Goal: Submit feedback/report problem: Leave review/rating

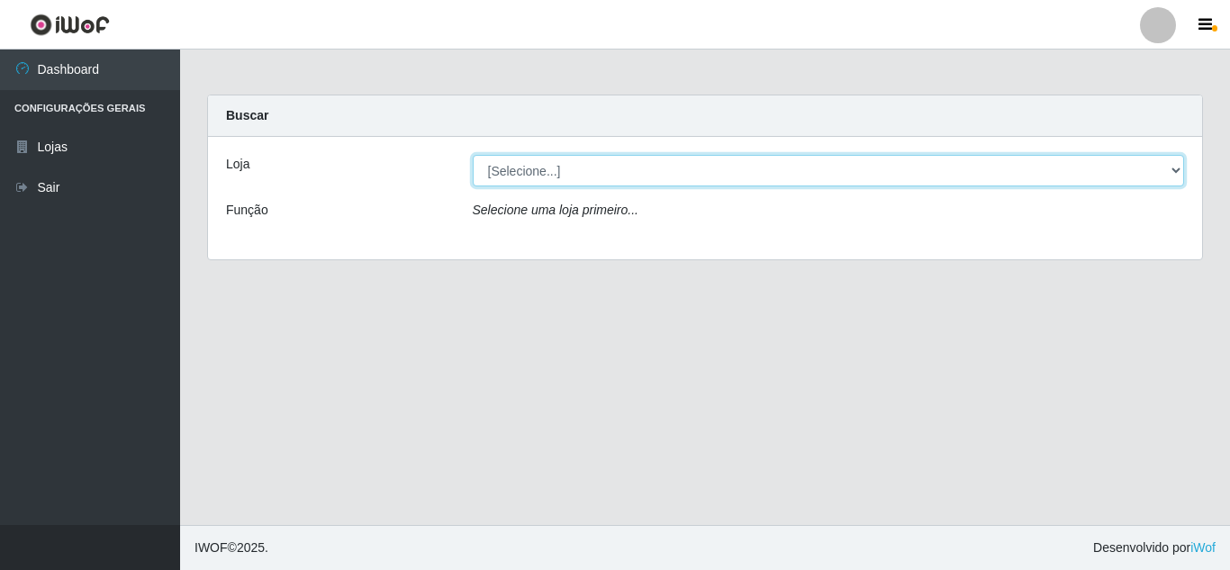
click at [661, 177] on select "[Selecione...] Queiroz Atacadão - [GEOGRAPHIC_DATA]" at bounding box center [829, 171] width 712 height 32
select select "225"
click at [473, 155] on select "[Selecione...] Queiroz Atacadão - [GEOGRAPHIC_DATA]" at bounding box center [829, 171] width 712 height 32
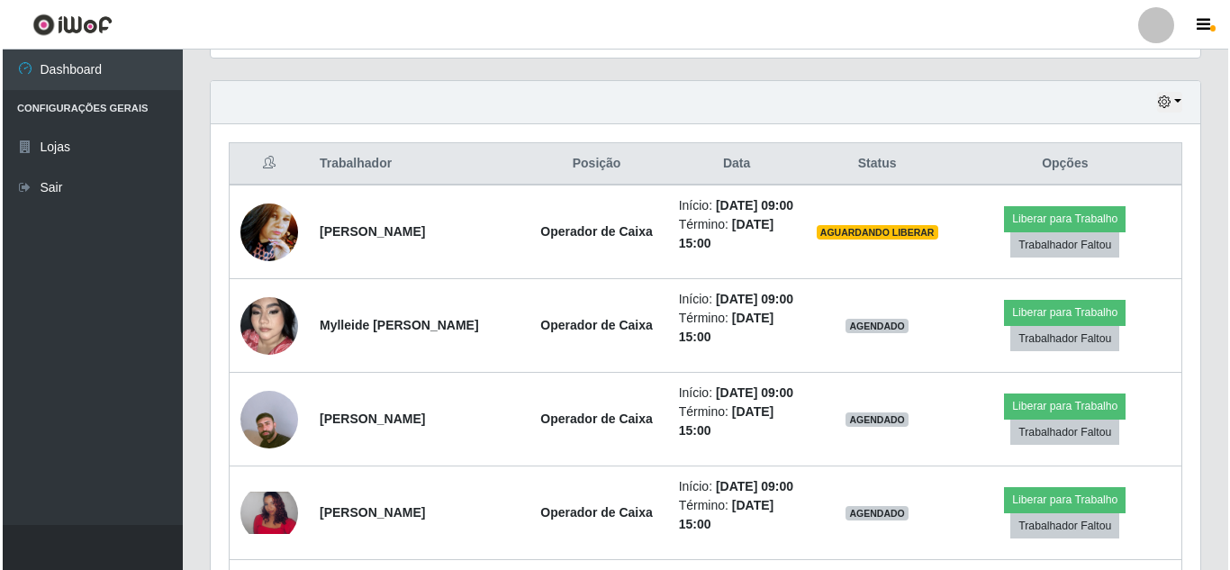
scroll to position [616, 0]
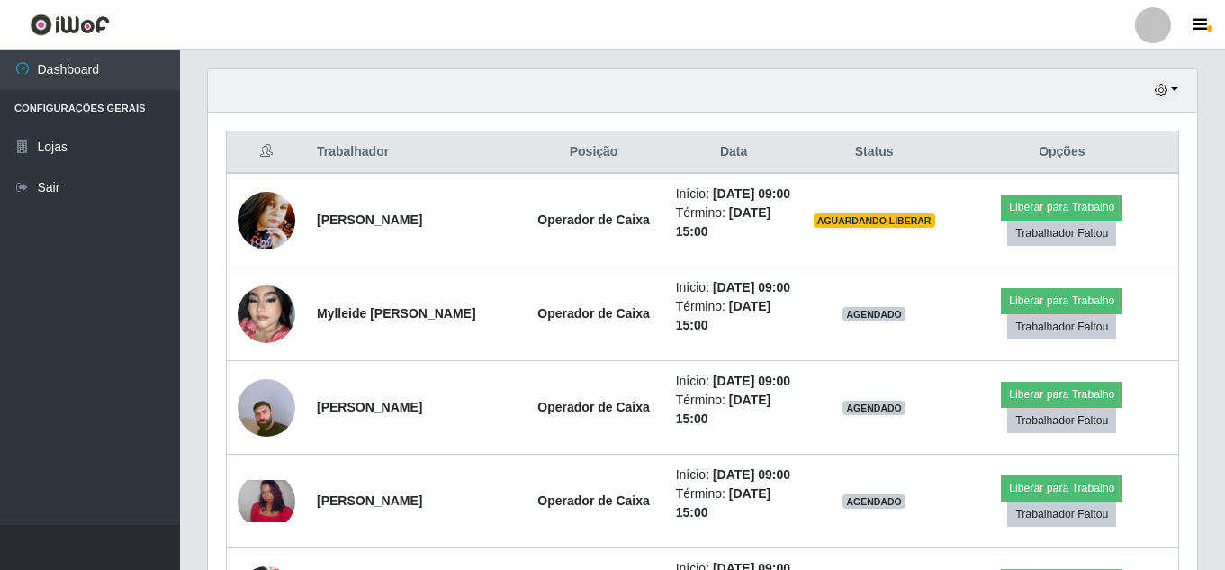
click at [955, 94] on div "Hoje 1 dia 3 dias 1 Semana Não encerrados" at bounding box center [702, 90] width 989 height 43
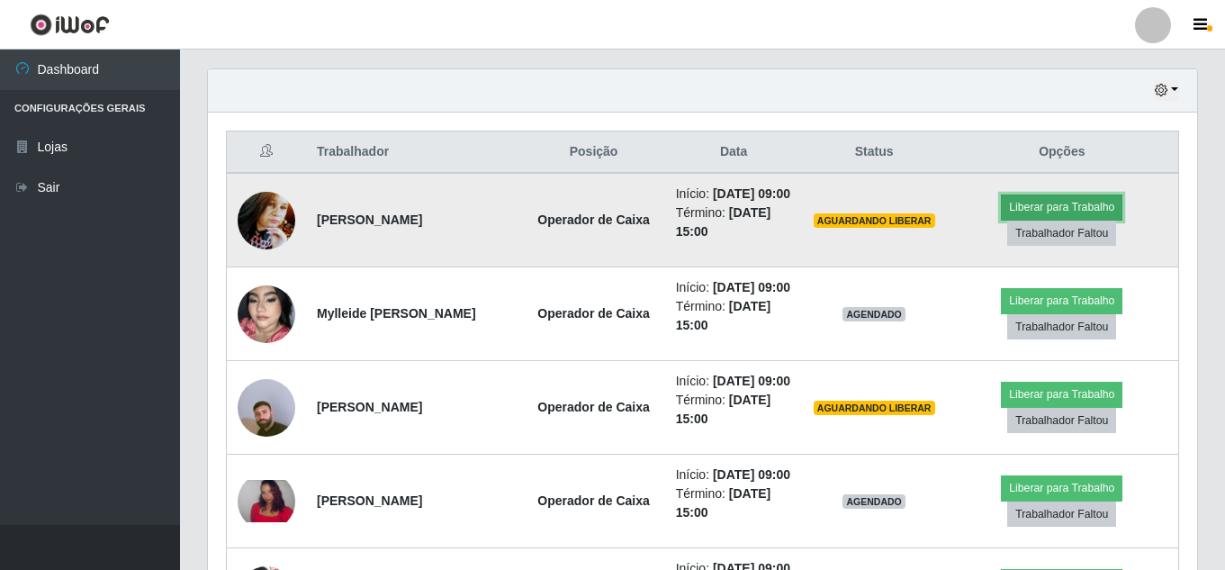
click at [1099, 216] on button "Liberar para Trabalho" at bounding box center [1062, 206] width 122 height 25
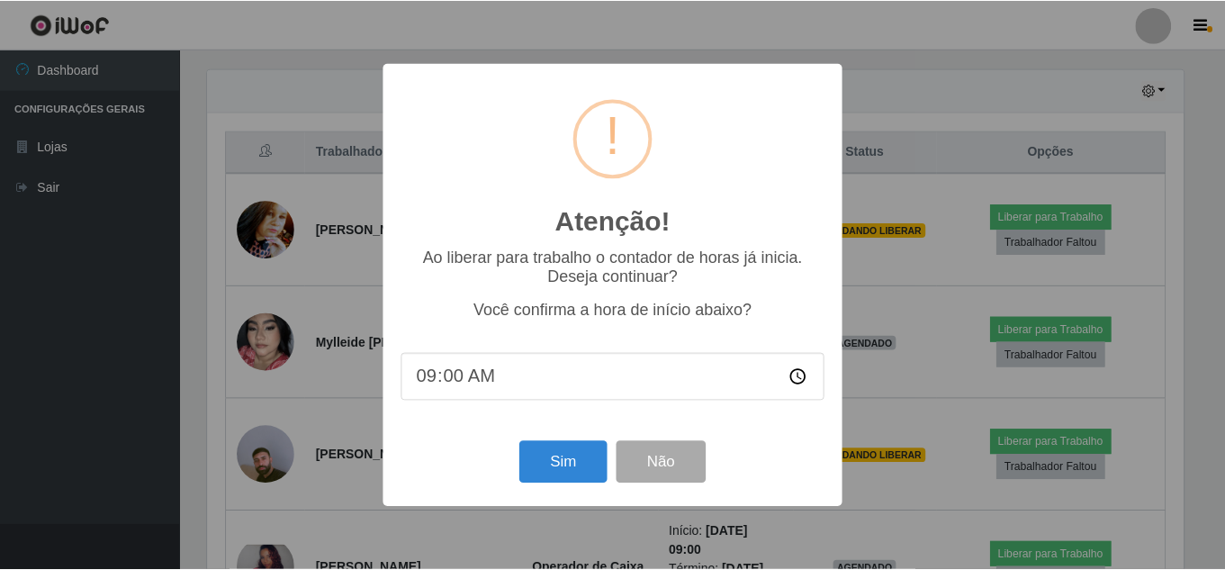
scroll to position [374, 980]
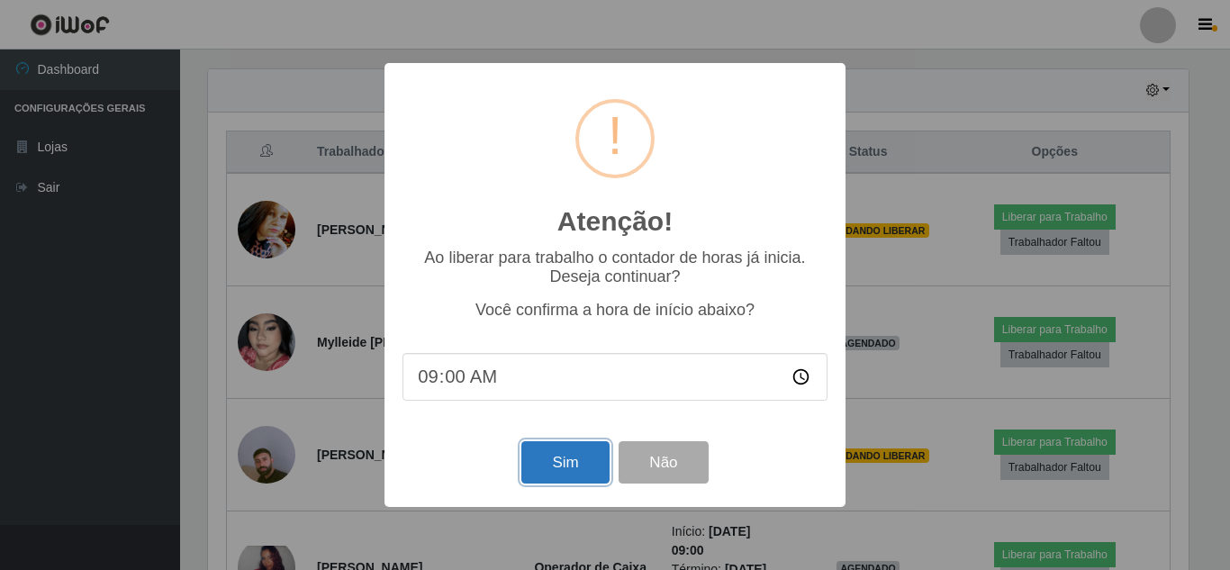
click at [559, 462] on button "Sim" at bounding box center [564, 462] width 87 height 42
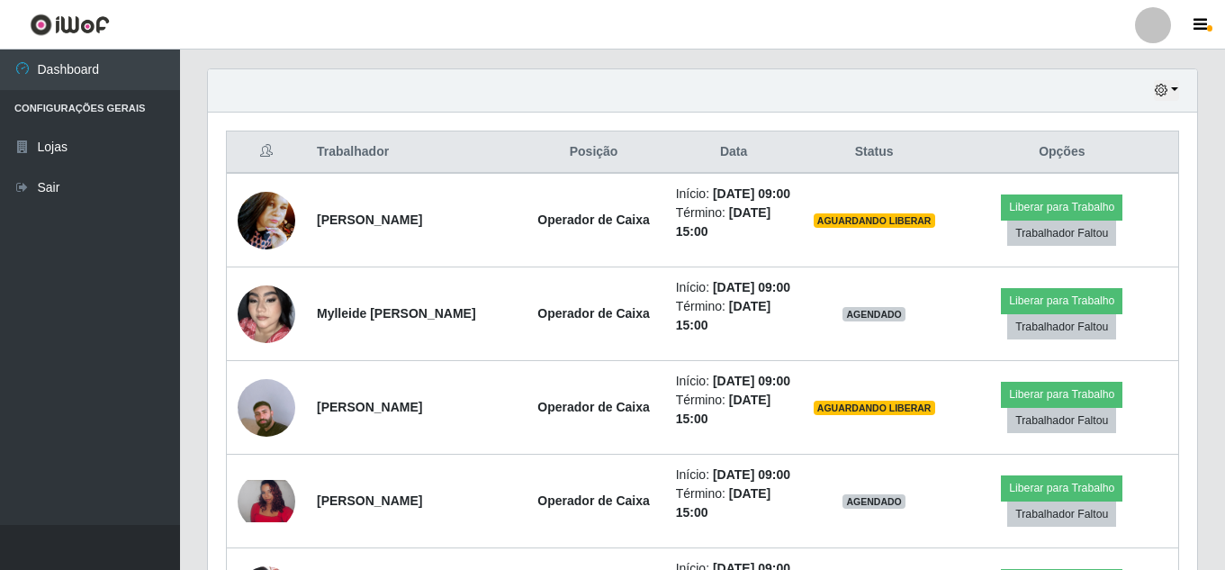
scroll to position [374, 989]
click button "Liberar para Trabalho" at bounding box center [1062, 206] width 122 height 25
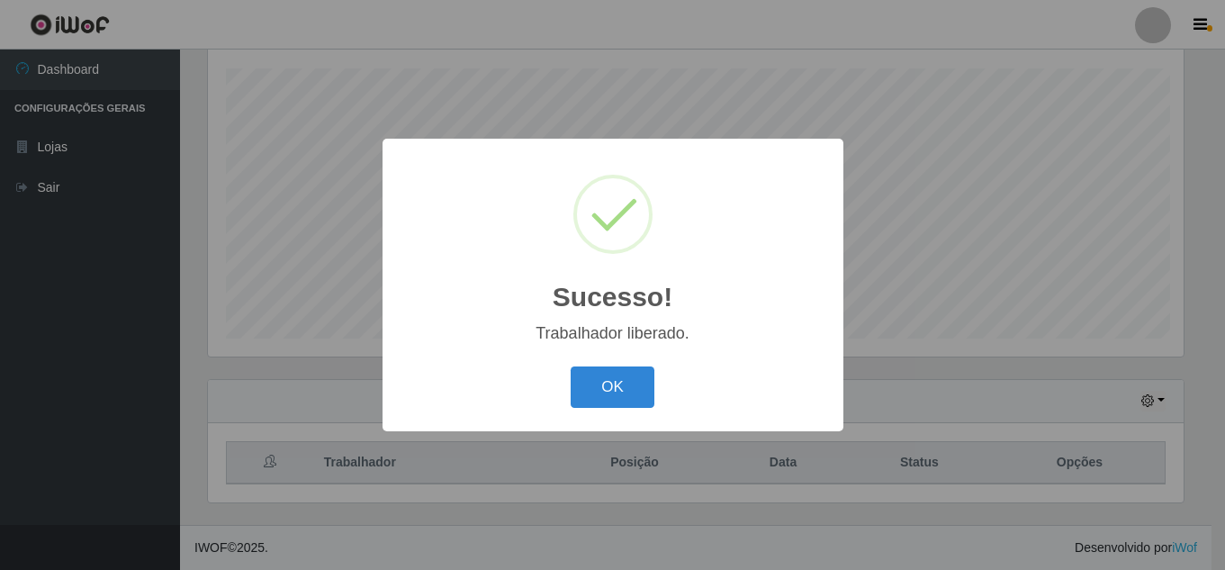
scroll to position [305, 0]
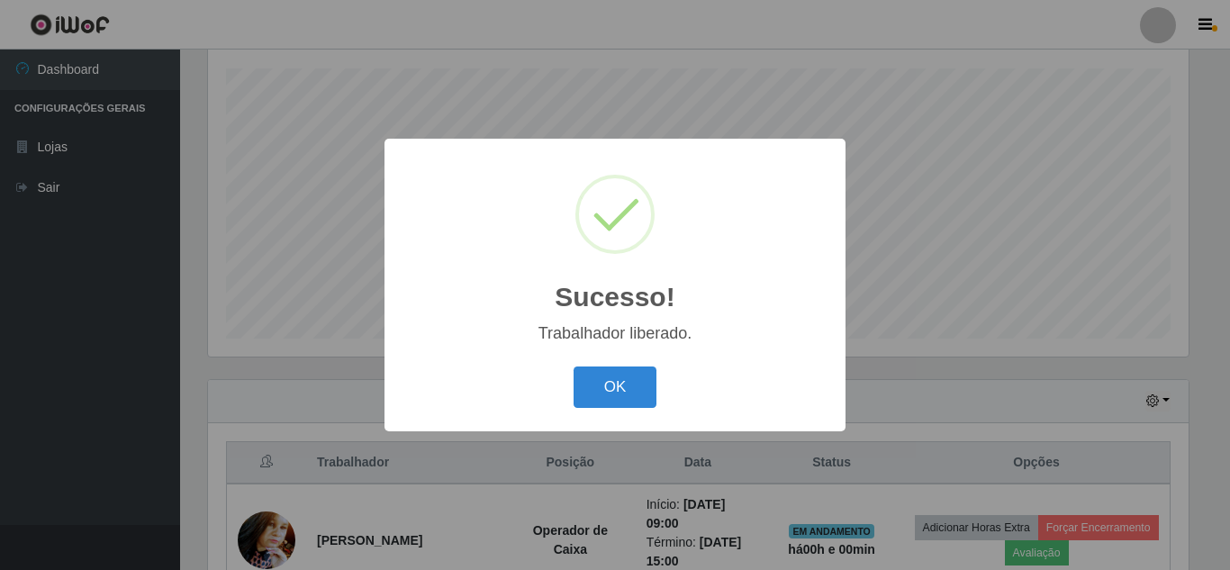
click at [573, 366] on button "OK" at bounding box center [615, 387] width 84 height 42
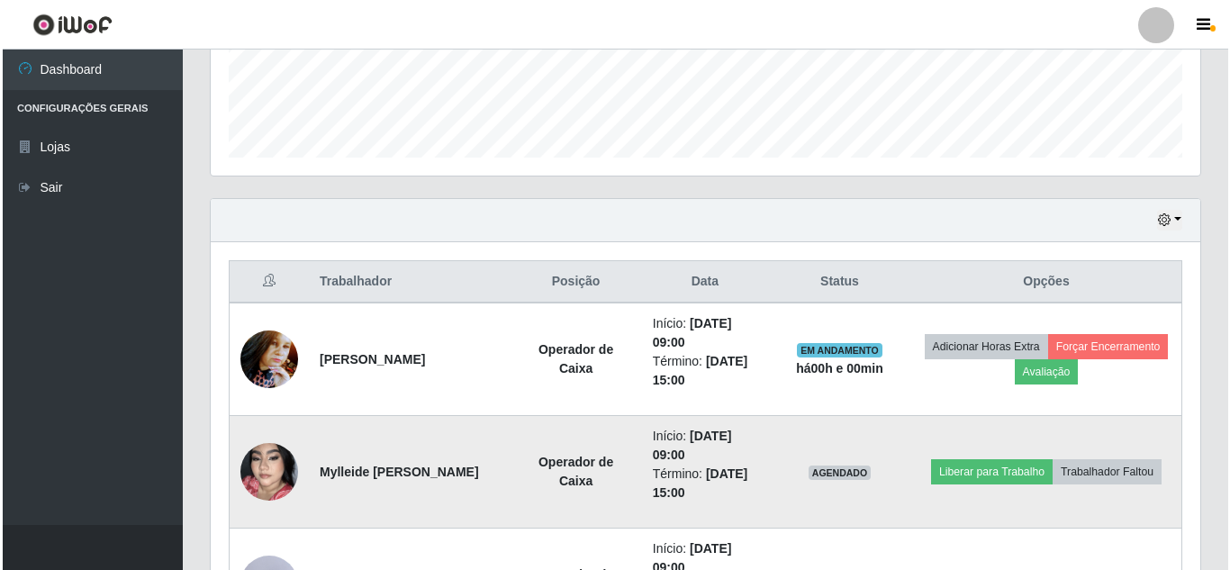
scroll to position [624, 0]
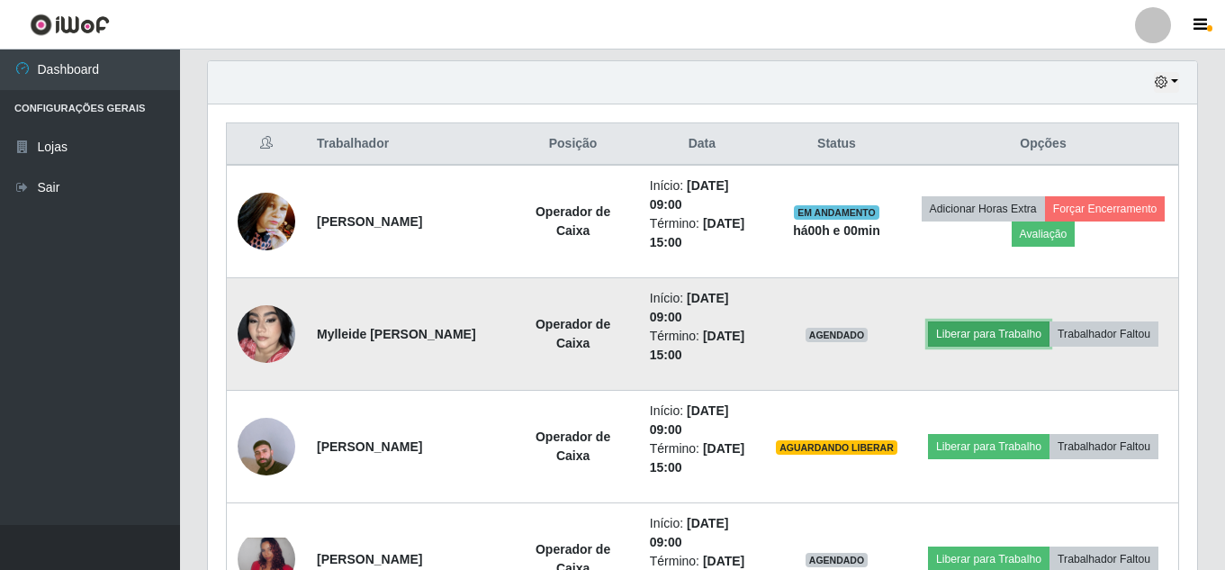
click at [960, 331] on button "Liberar para Trabalho" at bounding box center [989, 333] width 122 height 25
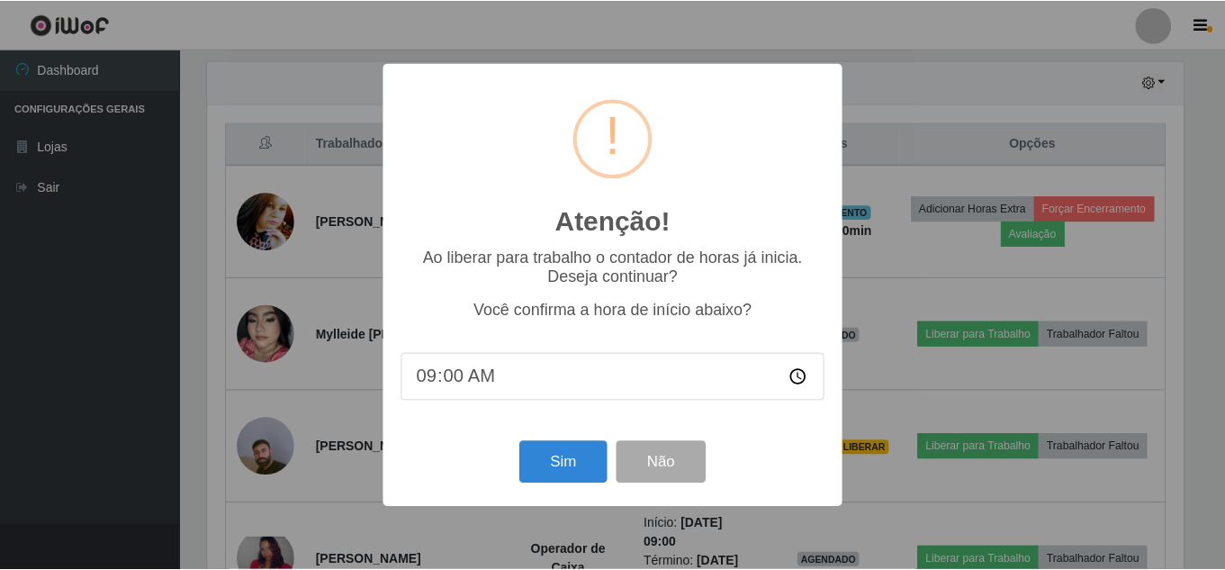
scroll to position [374, 980]
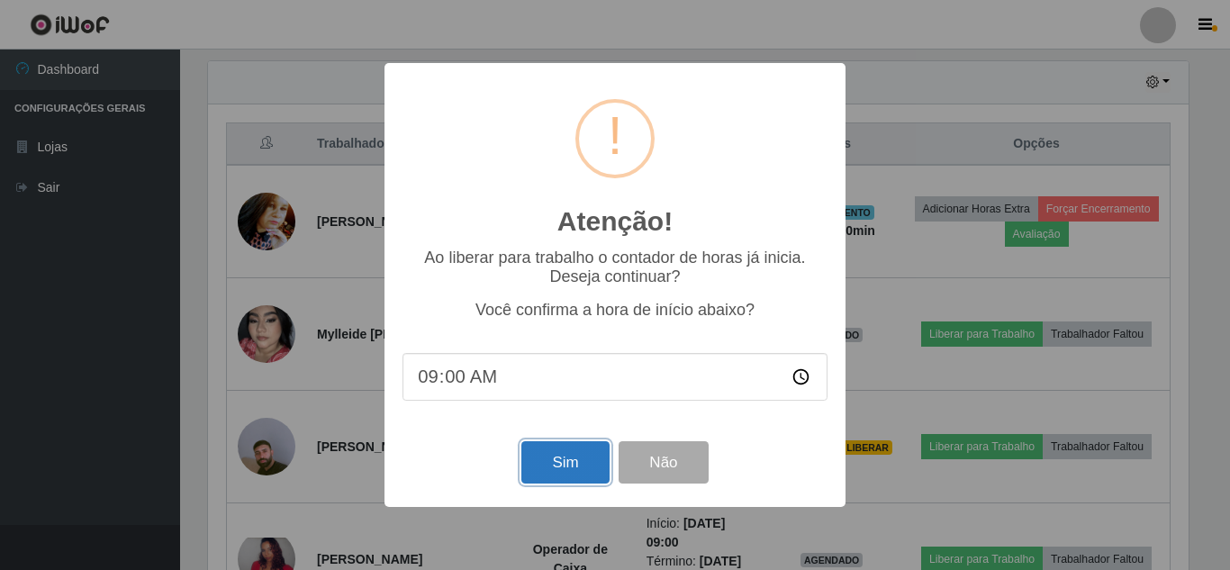
click at [586, 455] on button "Sim" at bounding box center [564, 462] width 87 height 42
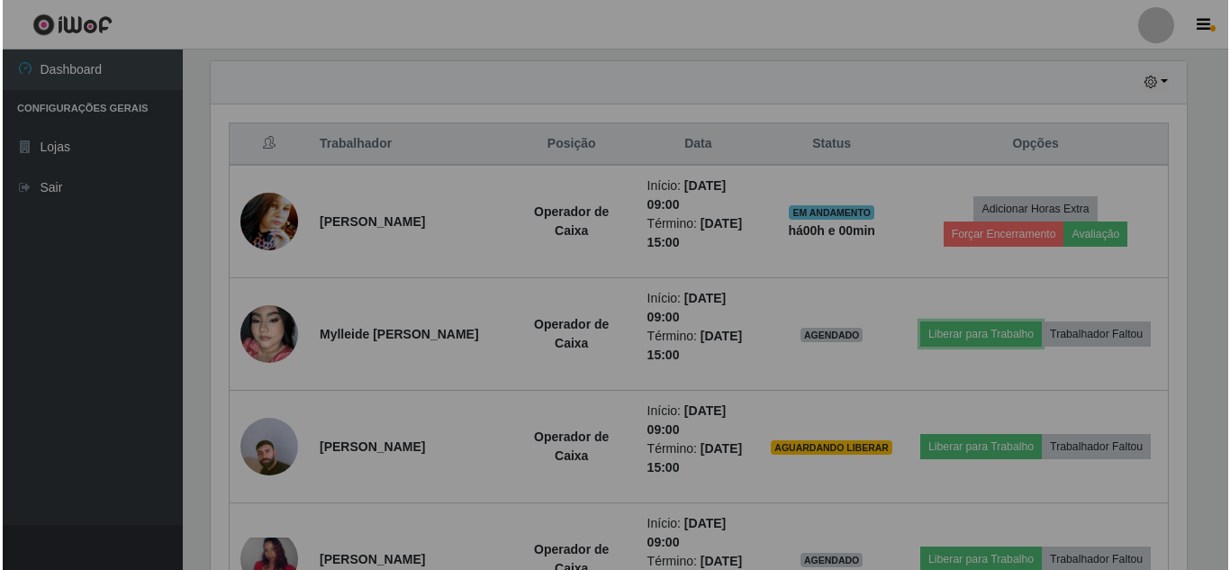
scroll to position [374, 989]
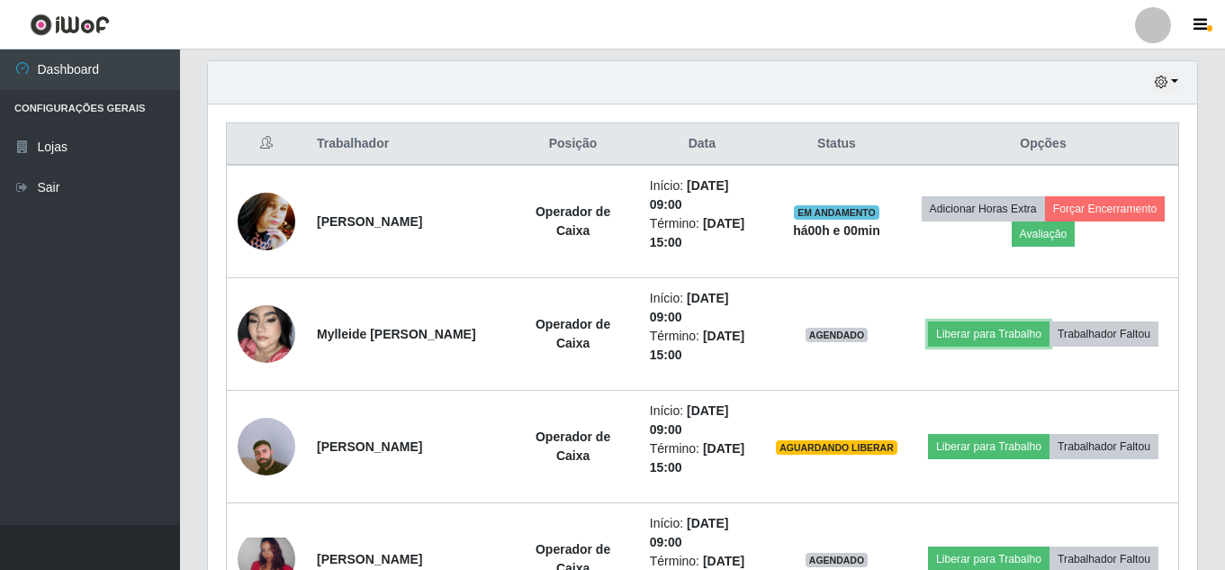
click at [928, 321] on button "Liberar para Trabalho" at bounding box center [989, 333] width 122 height 25
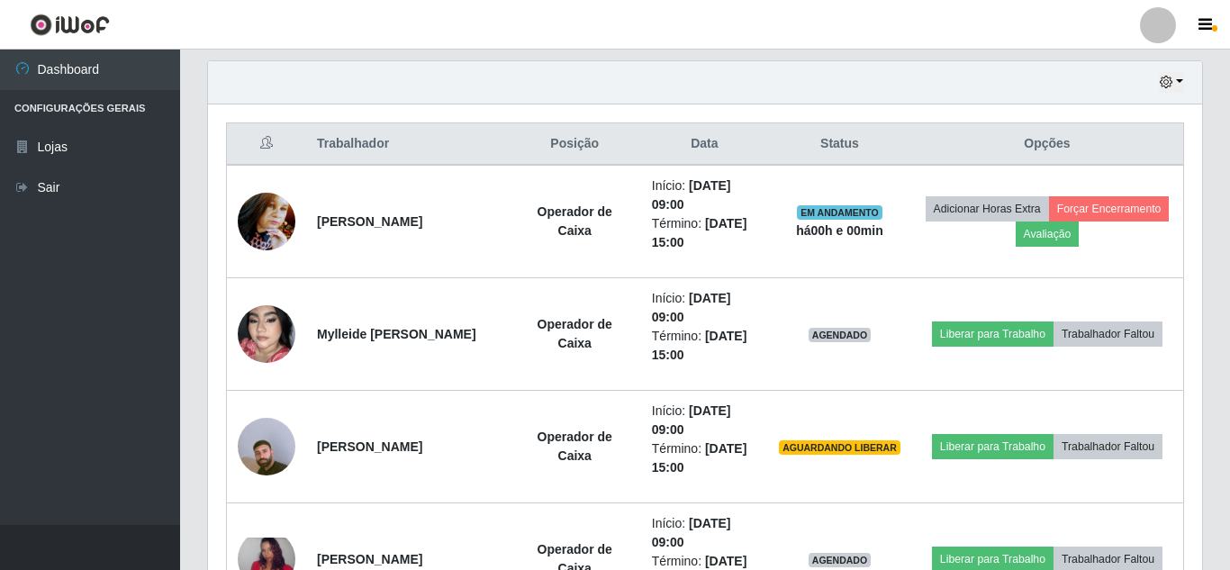
scroll to position [374, 980]
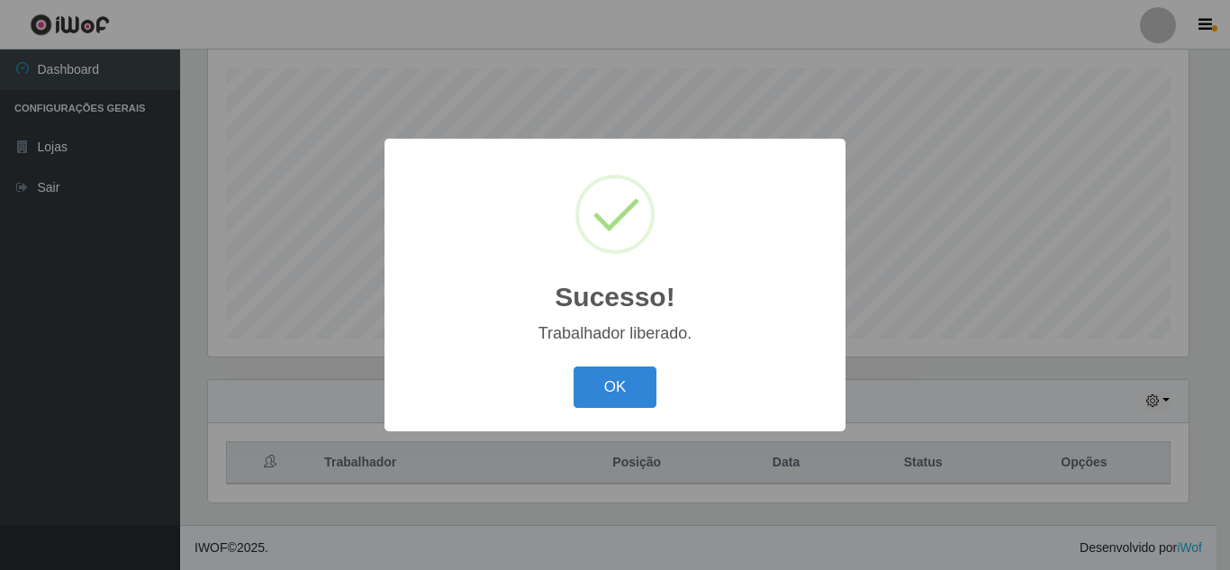
click at [573, 366] on button "OK" at bounding box center [615, 387] width 84 height 42
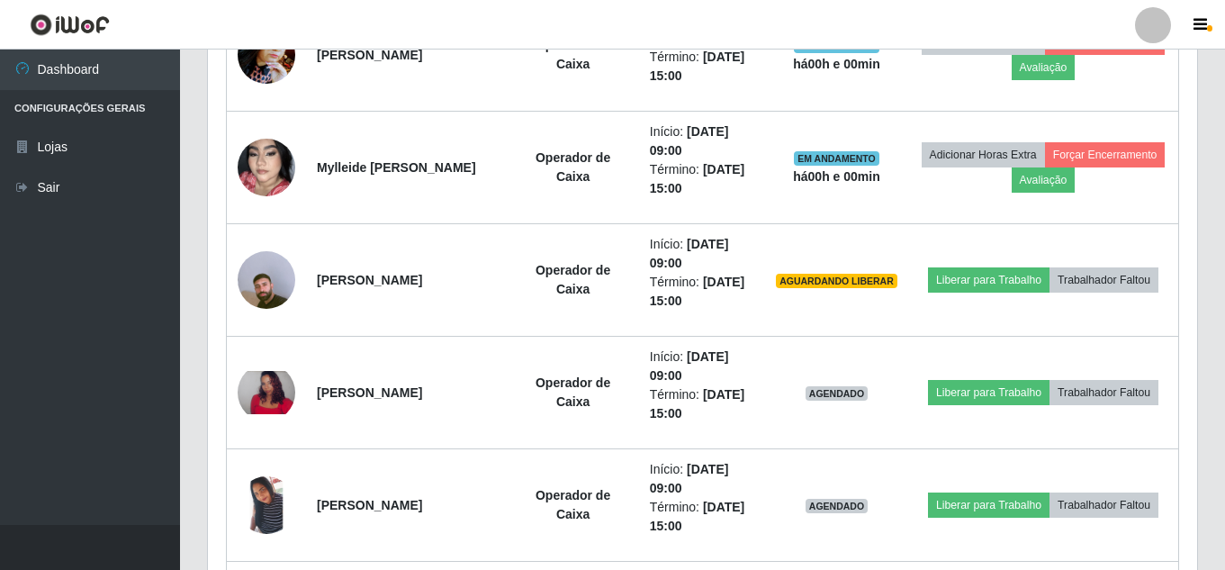
scroll to position [794, 0]
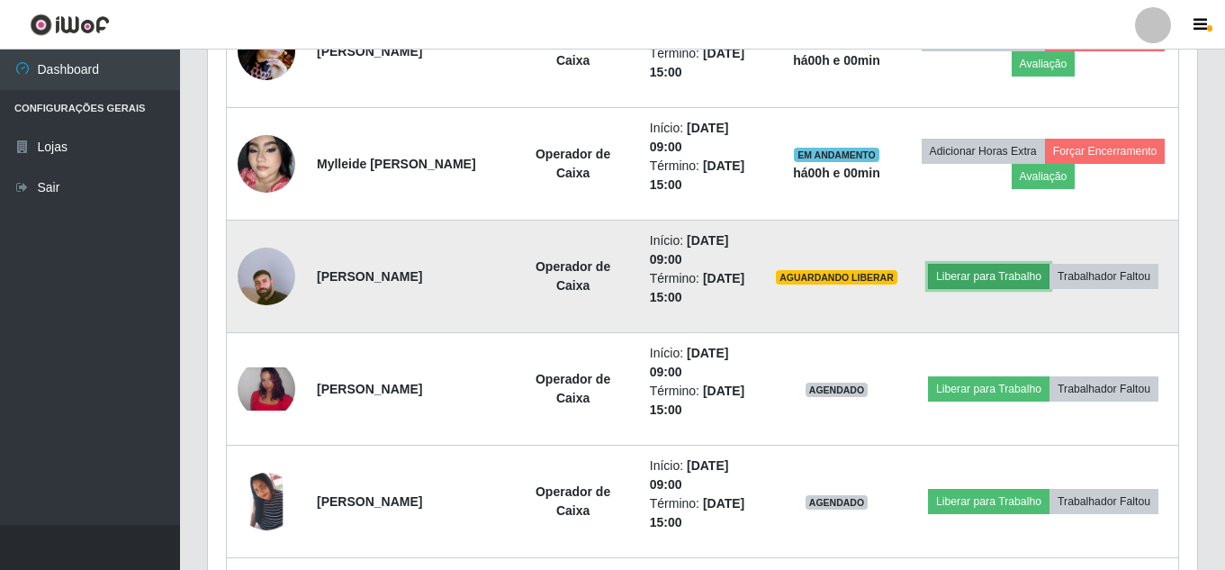
click at [1050, 265] on button "Liberar para Trabalho" at bounding box center [989, 276] width 122 height 25
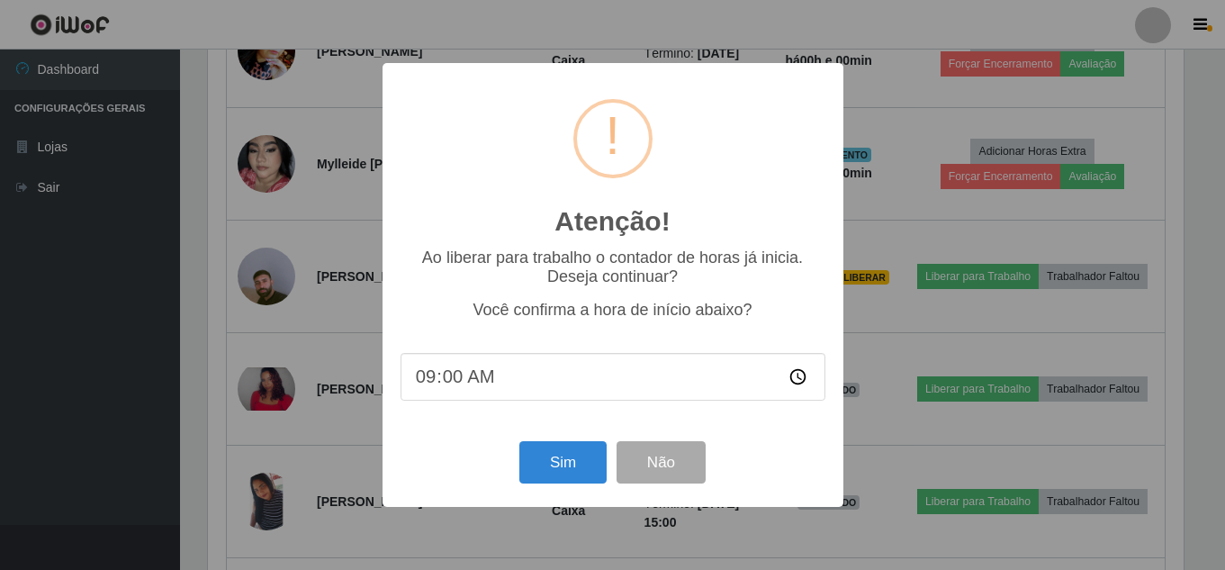
scroll to position [374, 980]
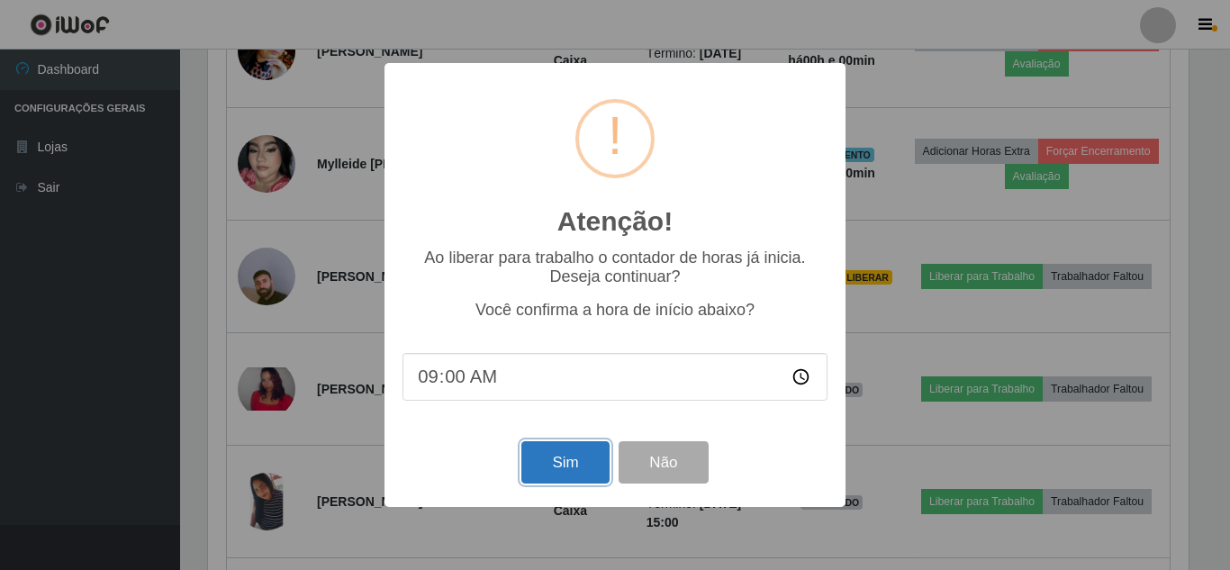
click at [590, 466] on button "Sim" at bounding box center [564, 462] width 87 height 42
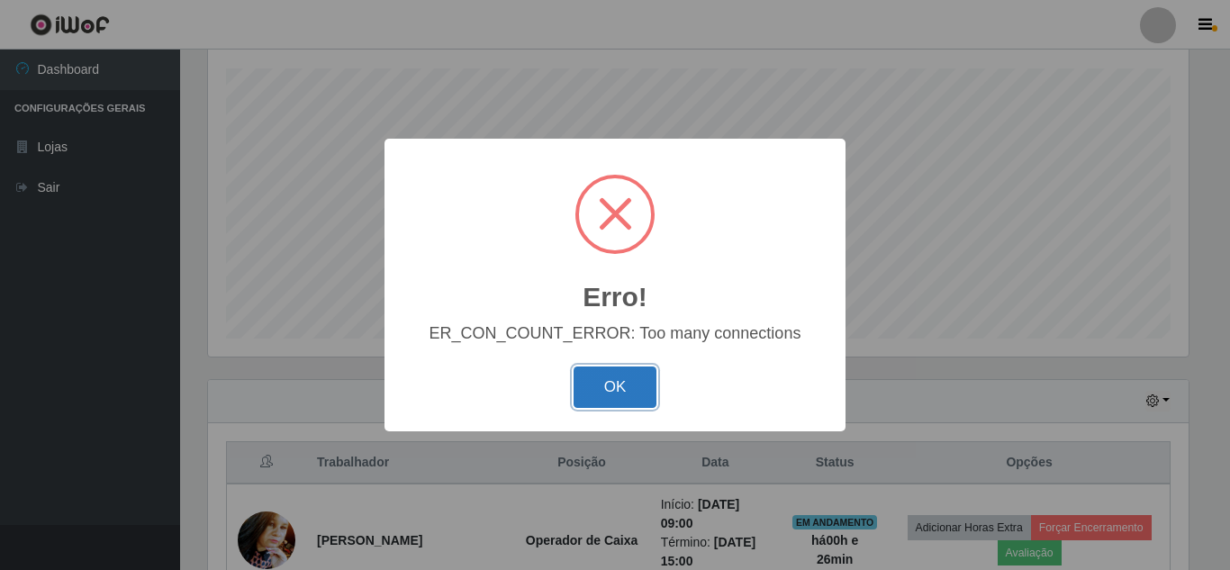
click at [617, 386] on button "OK" at bounding box center [615, 387] width 84 height 42
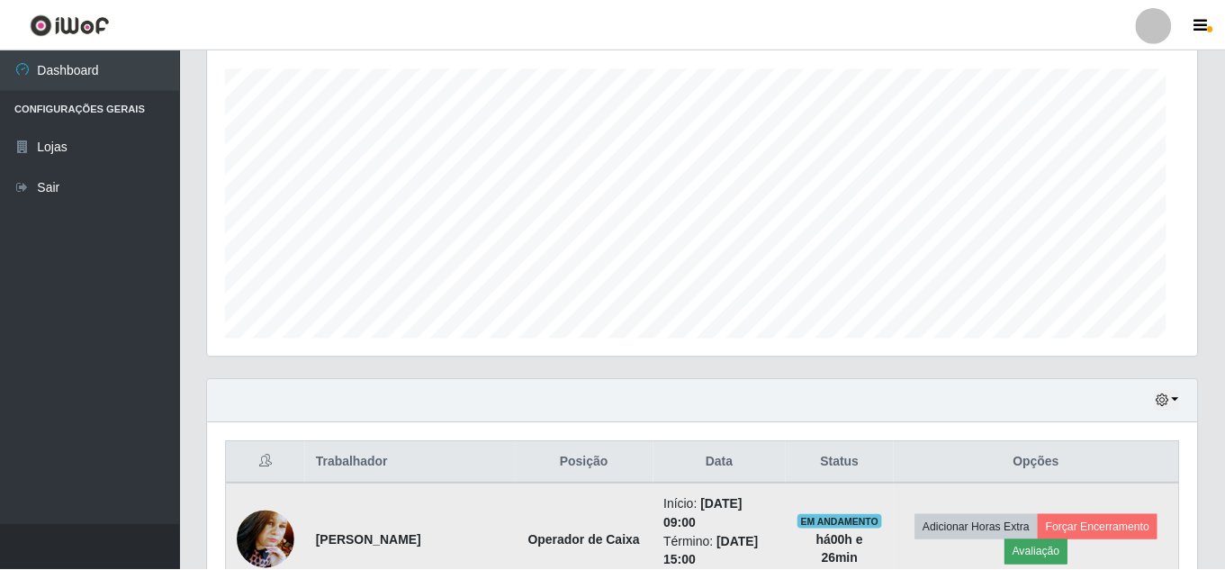
scroll to position [374, 989]
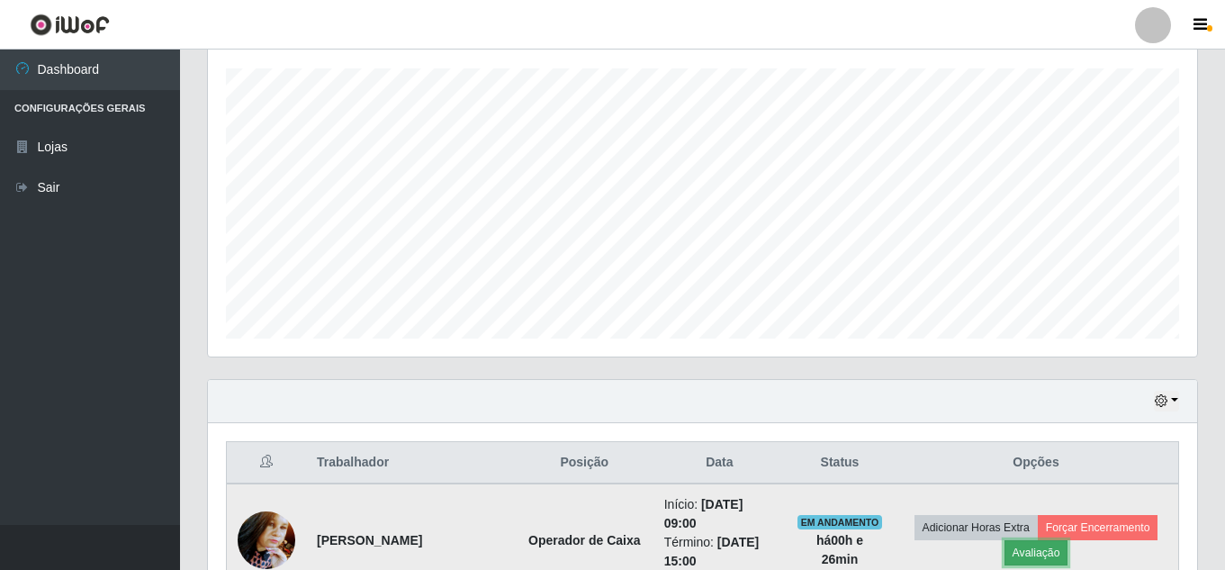
click at [1054, 556] on button "Avaliação" at bounding box center [1037, 552] width 64 height 25
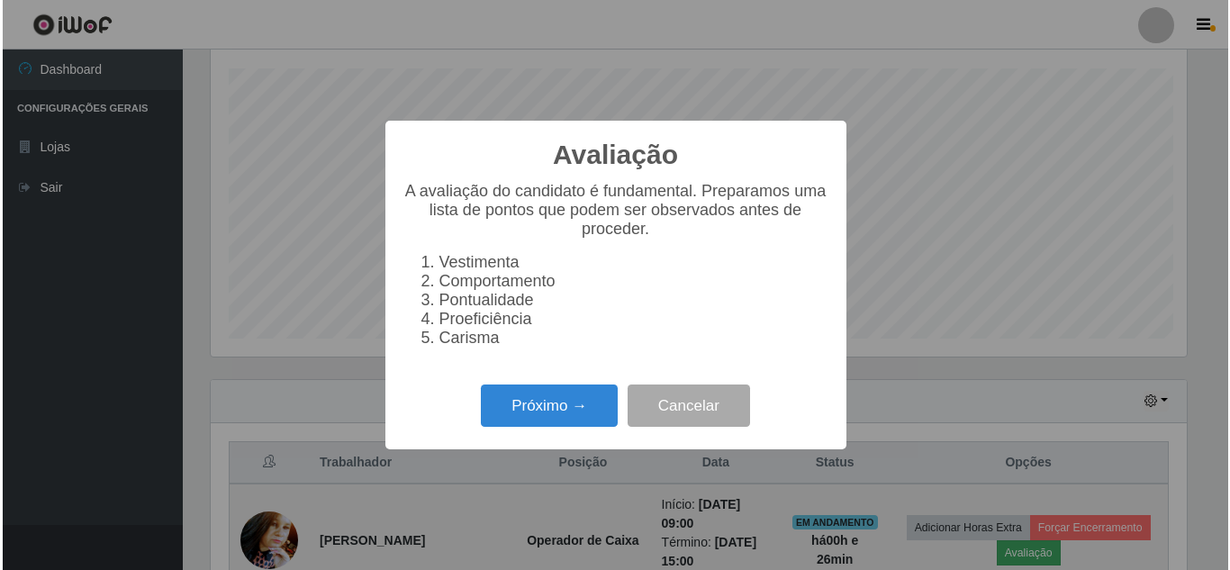
scroll to position [374, 980]
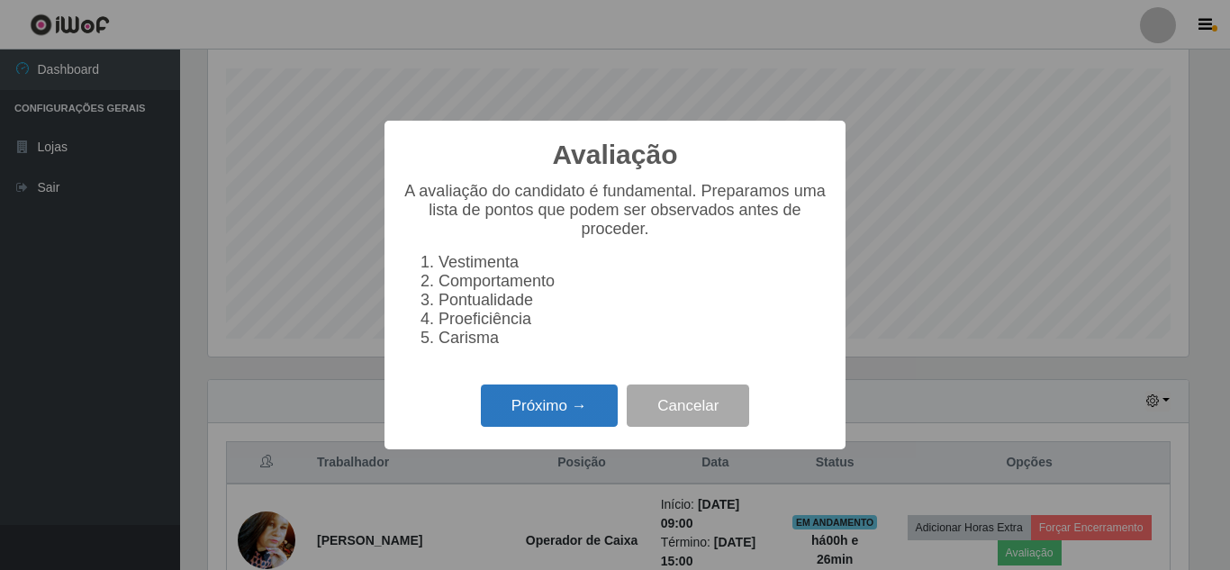
click at [536, 412] on button "Próximo →" at bounding box center [549, 405] width 137 height 42
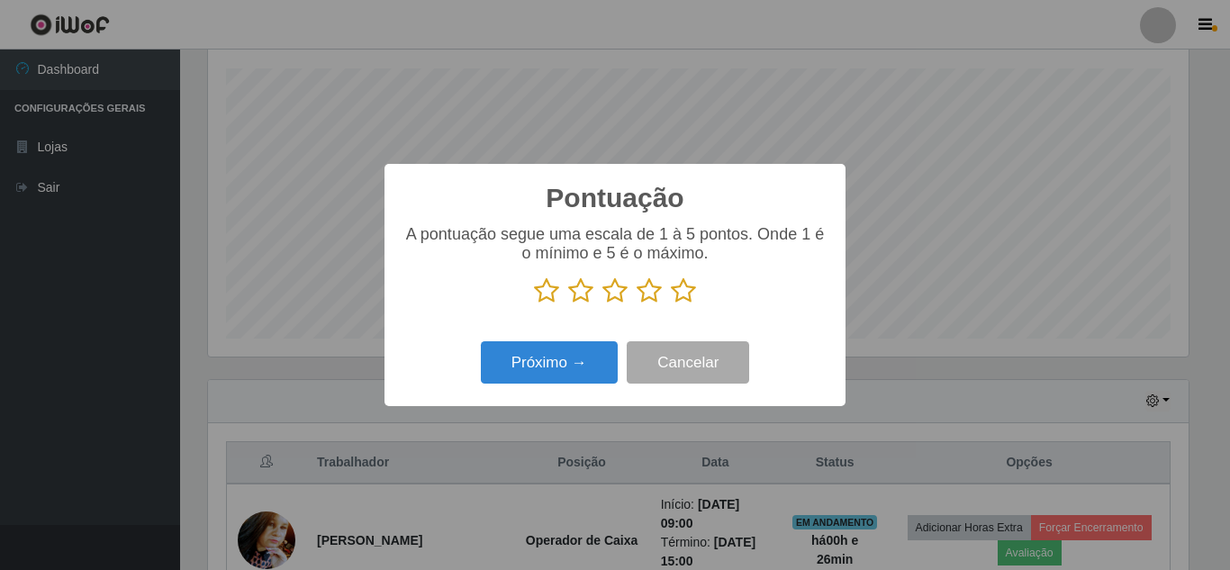
scroll to position [899745, 899138]
click at [548, 292] on icon at bounding box center [546, 290] width 25 height 27
click at [534, 304] on input "radio" at bounding box center [534, 304] width 0 height 0
click at [532, 352] on button "Próximo →" at bounding box center [549, 362] width 137 height 42
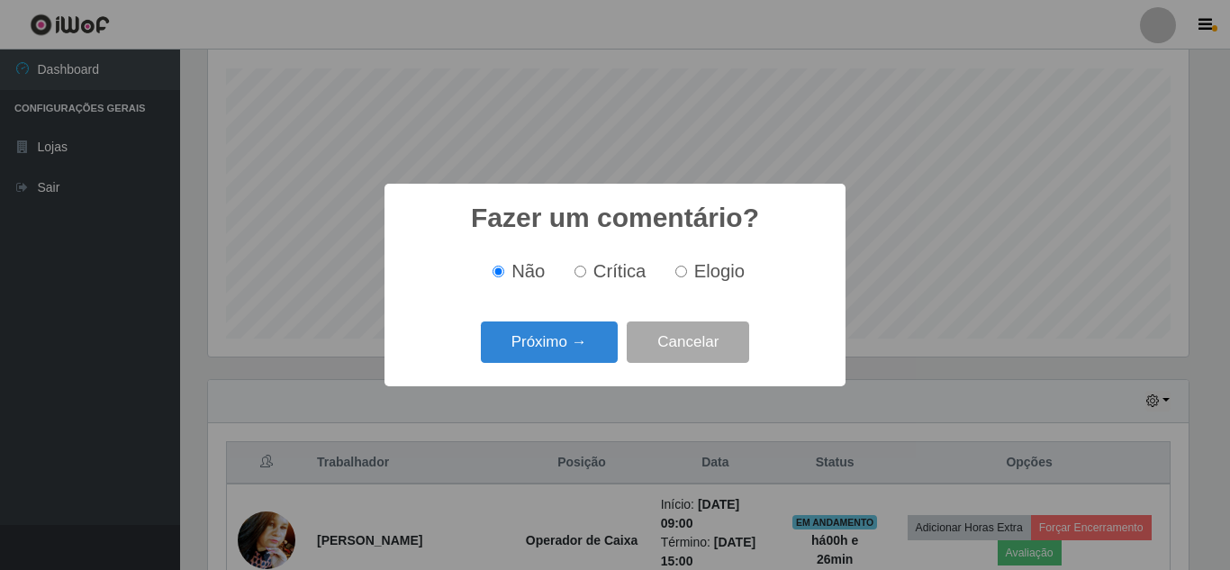
click at [583, 266] on label "Crítica" at bounding box center [606, 271] width 79 height 21
click at [583, 266] on input "Crítica" at bounding box center [580, 272] width 12 height 12
radio input "true"
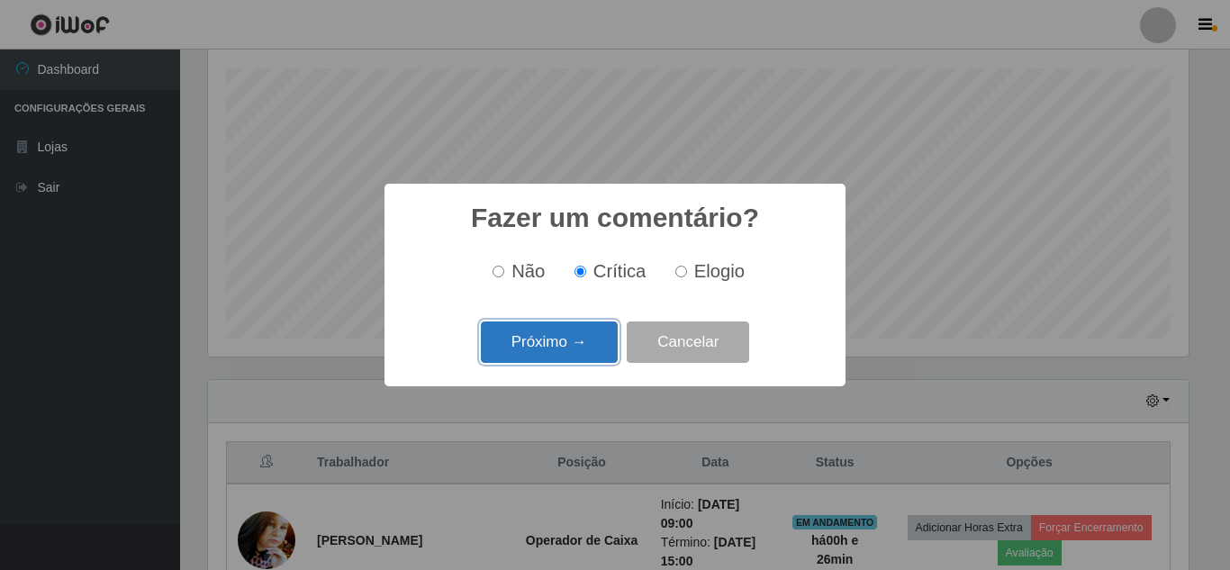
click at [573, 340] on button "Próximo →" at bounding box center [549, 342] width 137 height 42
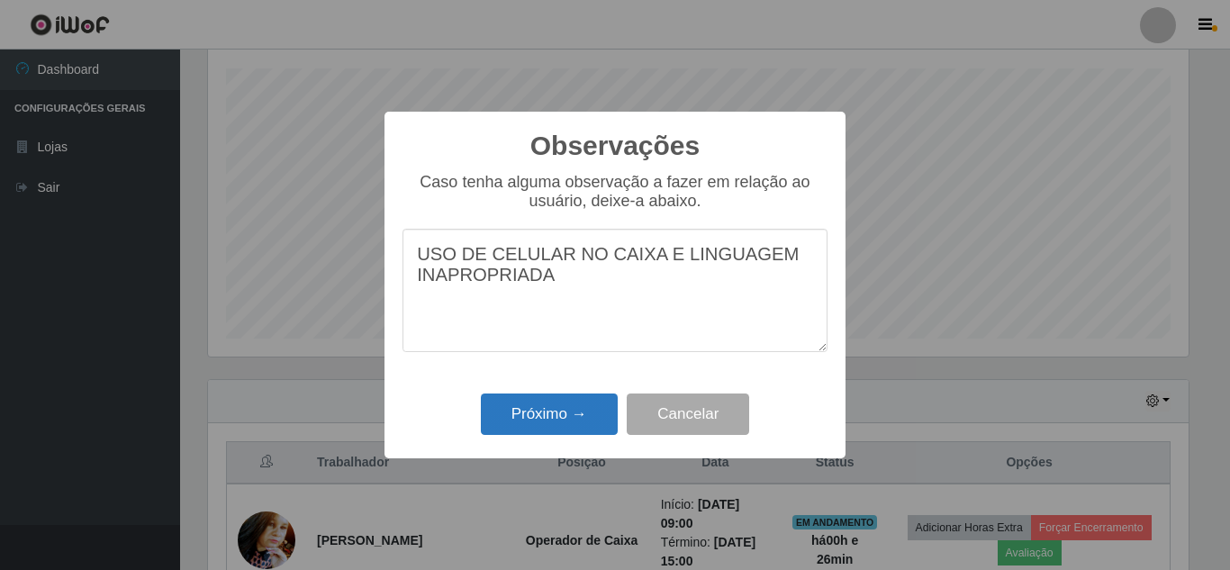
type textarea "USO DE CELULAR NO CAIXA E LINGUAGEM INAPROPRIADA"
click at [568, 410] on button "Próximo →" at bounding box center [549, 414] width 137 height 42
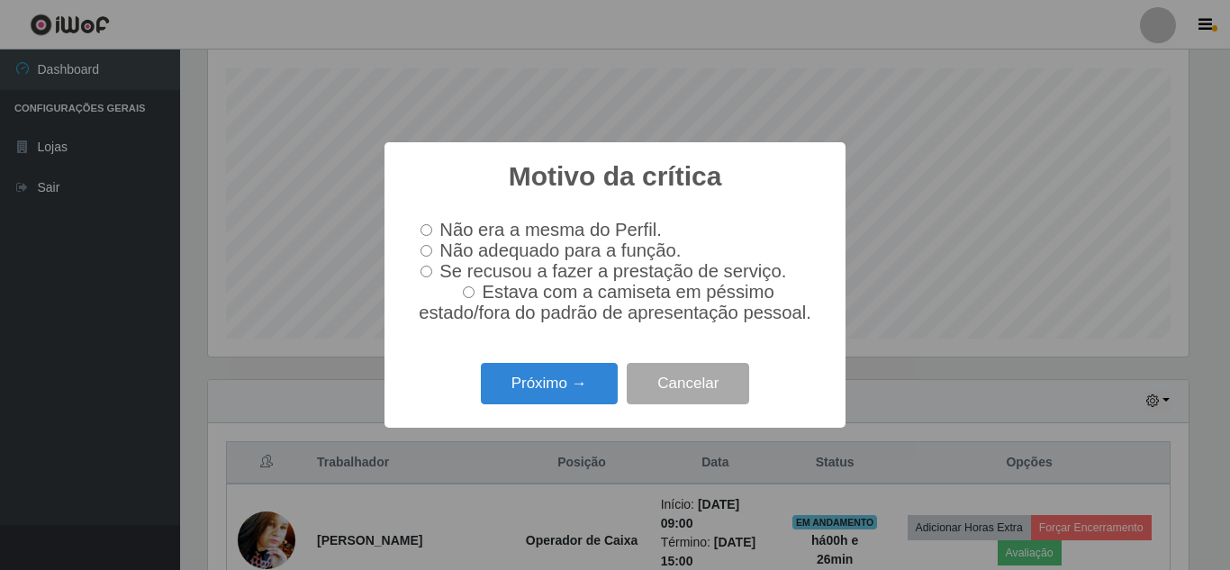
click at [426, 248] on input "Não adequado para a função." at bounding box center [426, 251] width 12 height 12
radio input "true"
click at [516, 391] on button "Próximo →" at bounding box center [549, 384] width 137 height 42
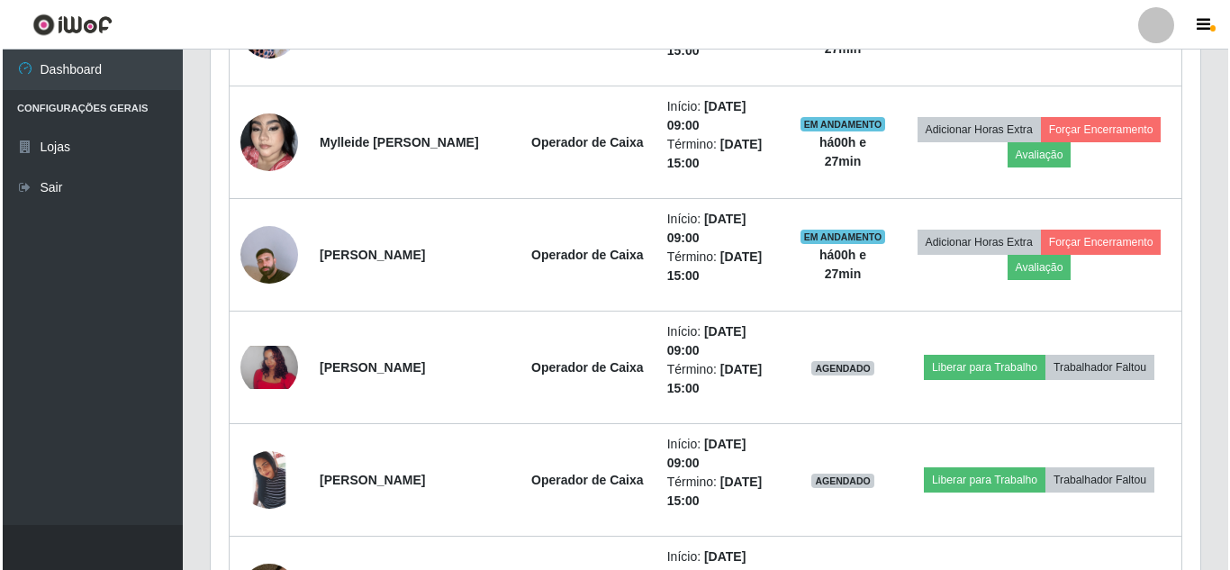
scroll to position [825, 0]
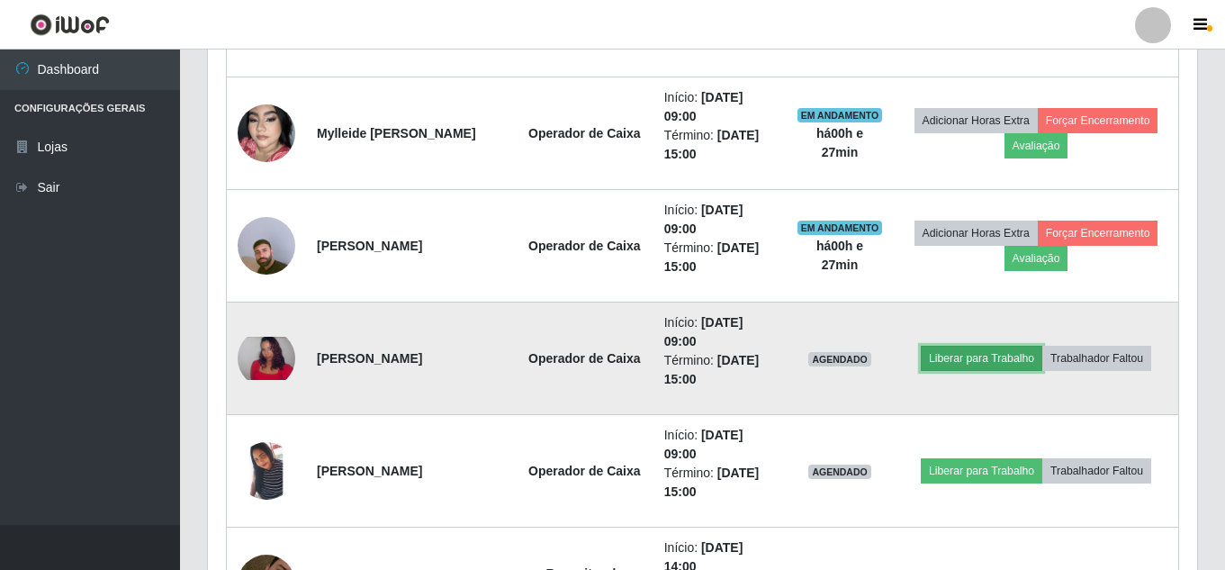
click at [996, 346] on button "Liberar para Trabalho" at bounding box center [982, 358] width 122 height 25
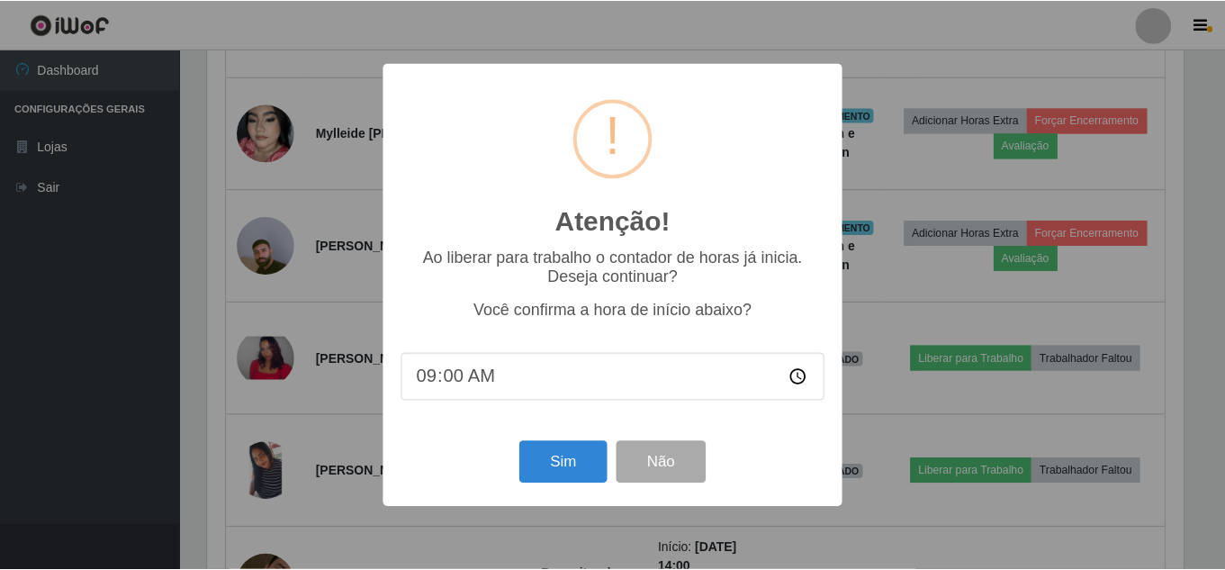
scroll to position [374, 980]
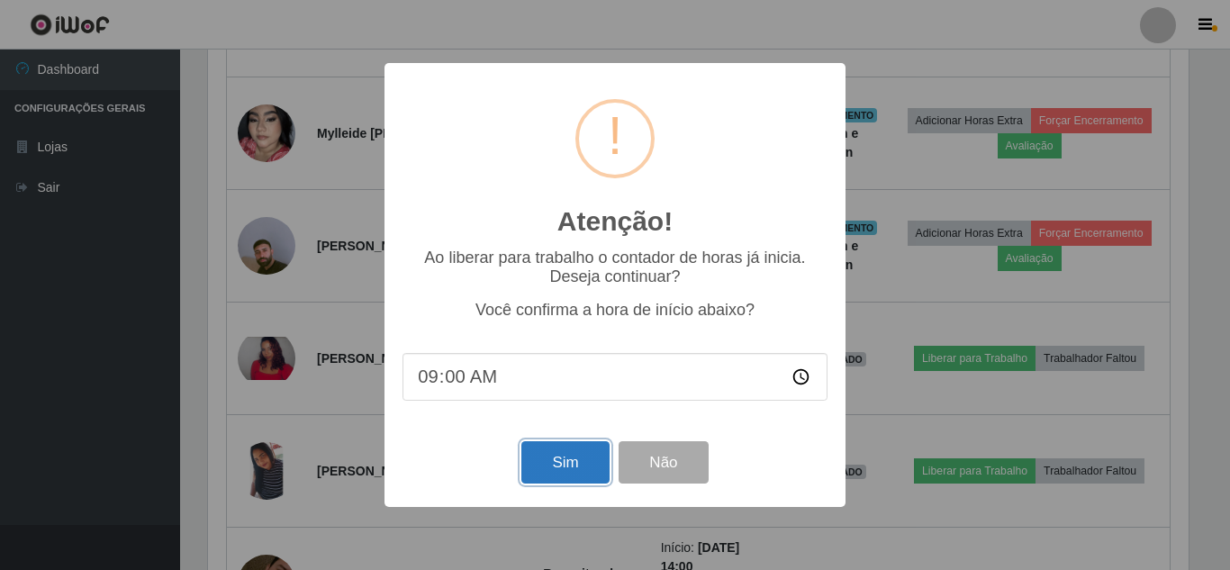
click at [585, 468] on button "Sim" at bounding box center [564, 462] width 87 height 42
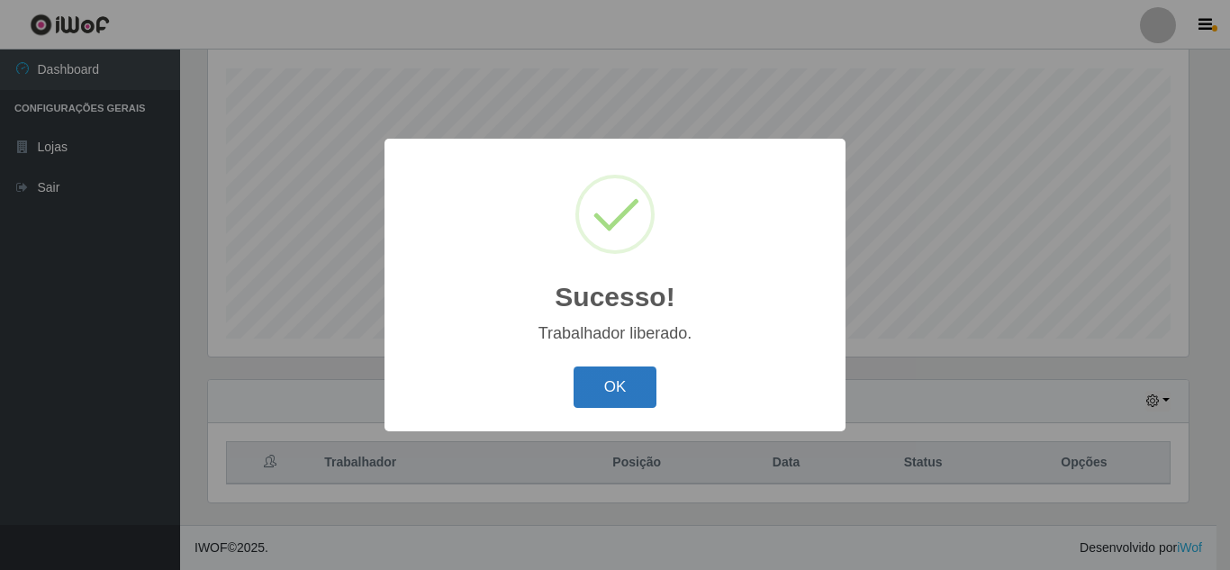
click at [632, 395] on button "OK" at bounding box center [615, 387] width 84 height 42
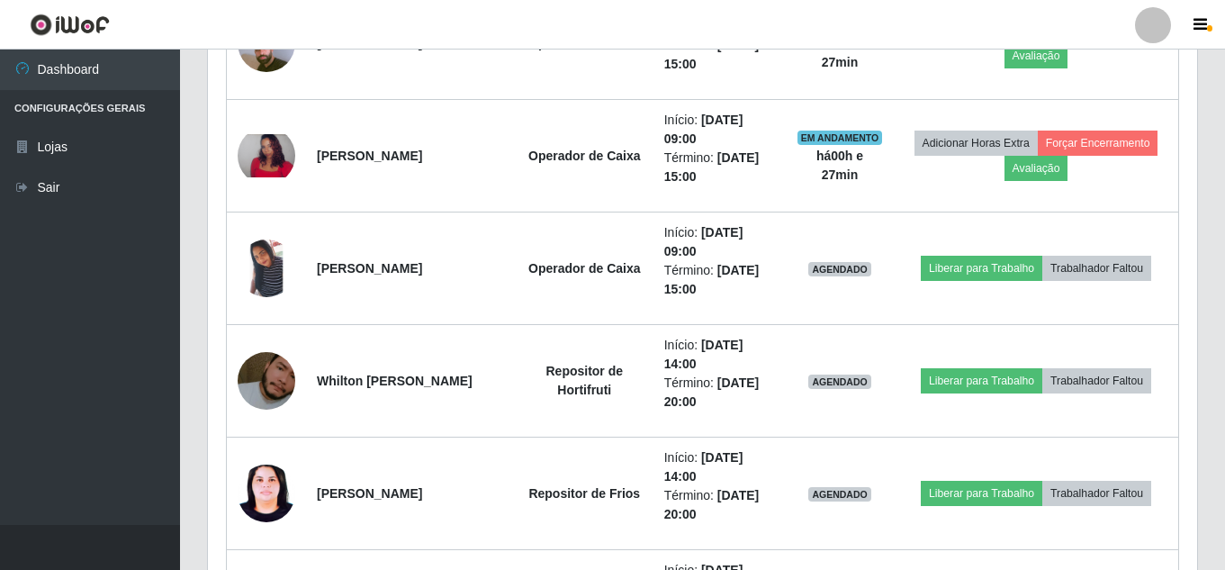
scroll to position [1057, 0]
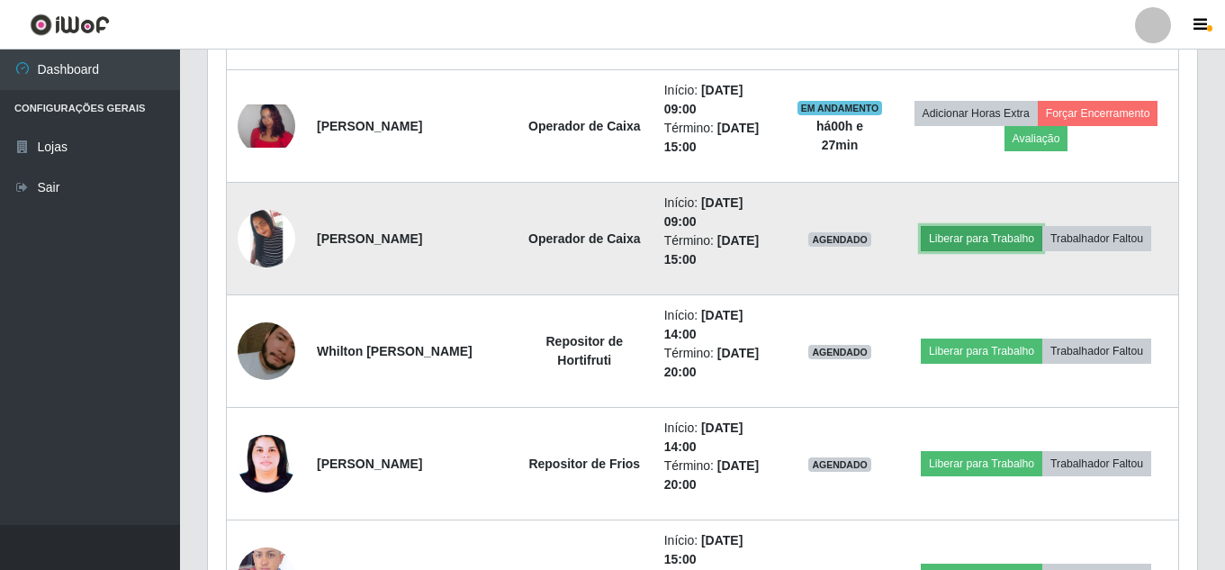
click at [975, 237] on button "Liberar para Trabalho" at bounding box center [982, 238] width 122 height 25
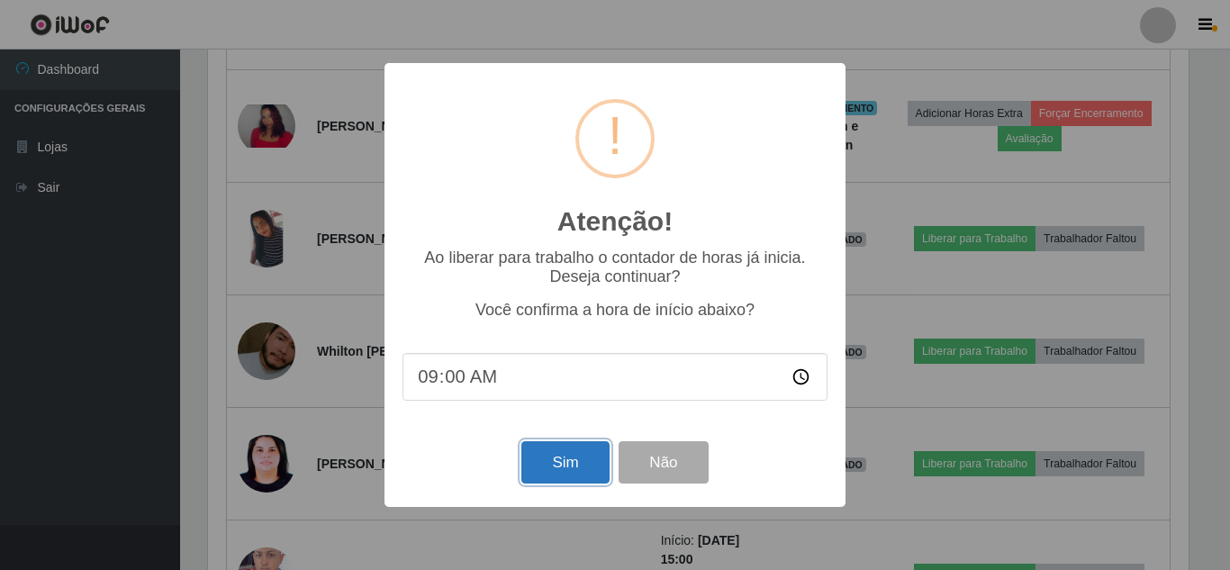
click at [572, 462] on button "Sim" at bounding box center [564, 462] width 87 height 42
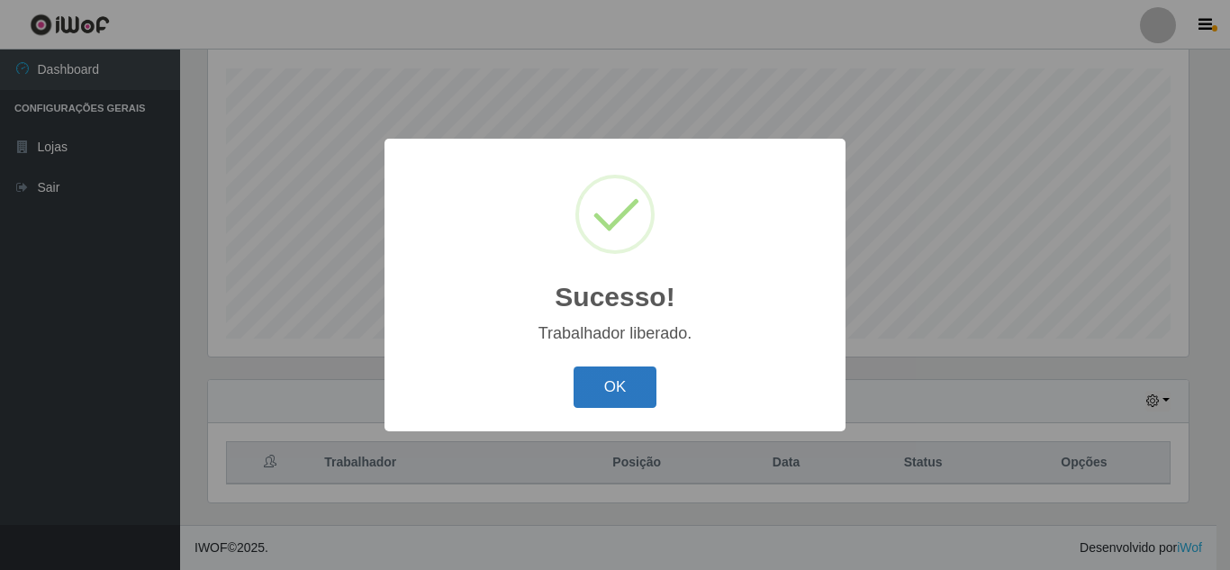
click at [615, 382] on button "OK" at bounding box center [615, 387] width 84 height 42
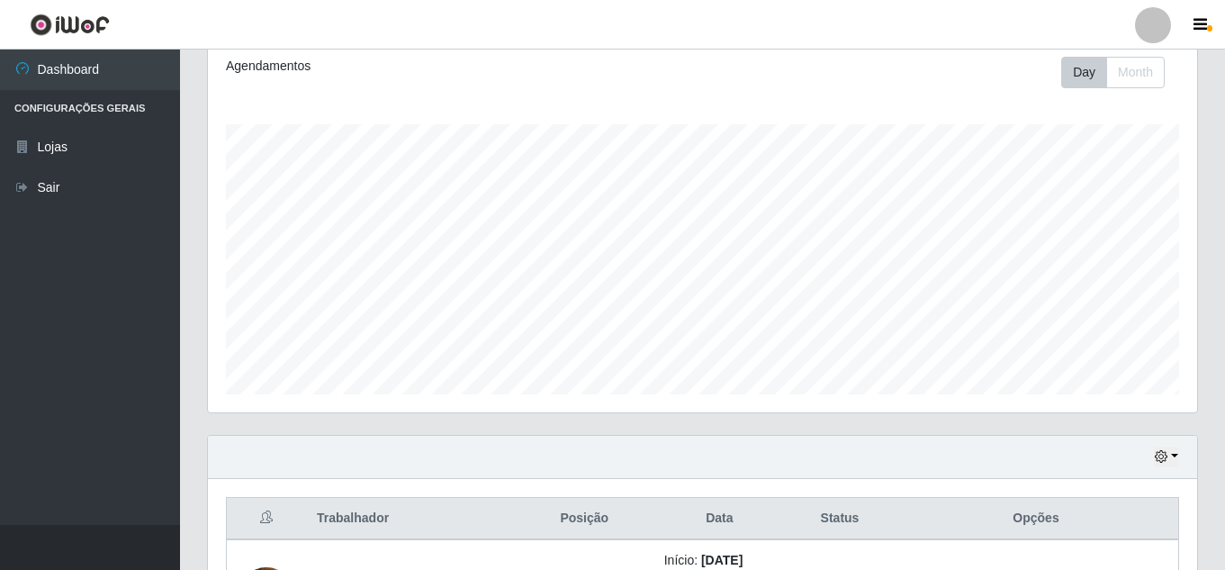
scroll to position [487, 0]
